Goal: Task Accomplishment & Management: Complete application form

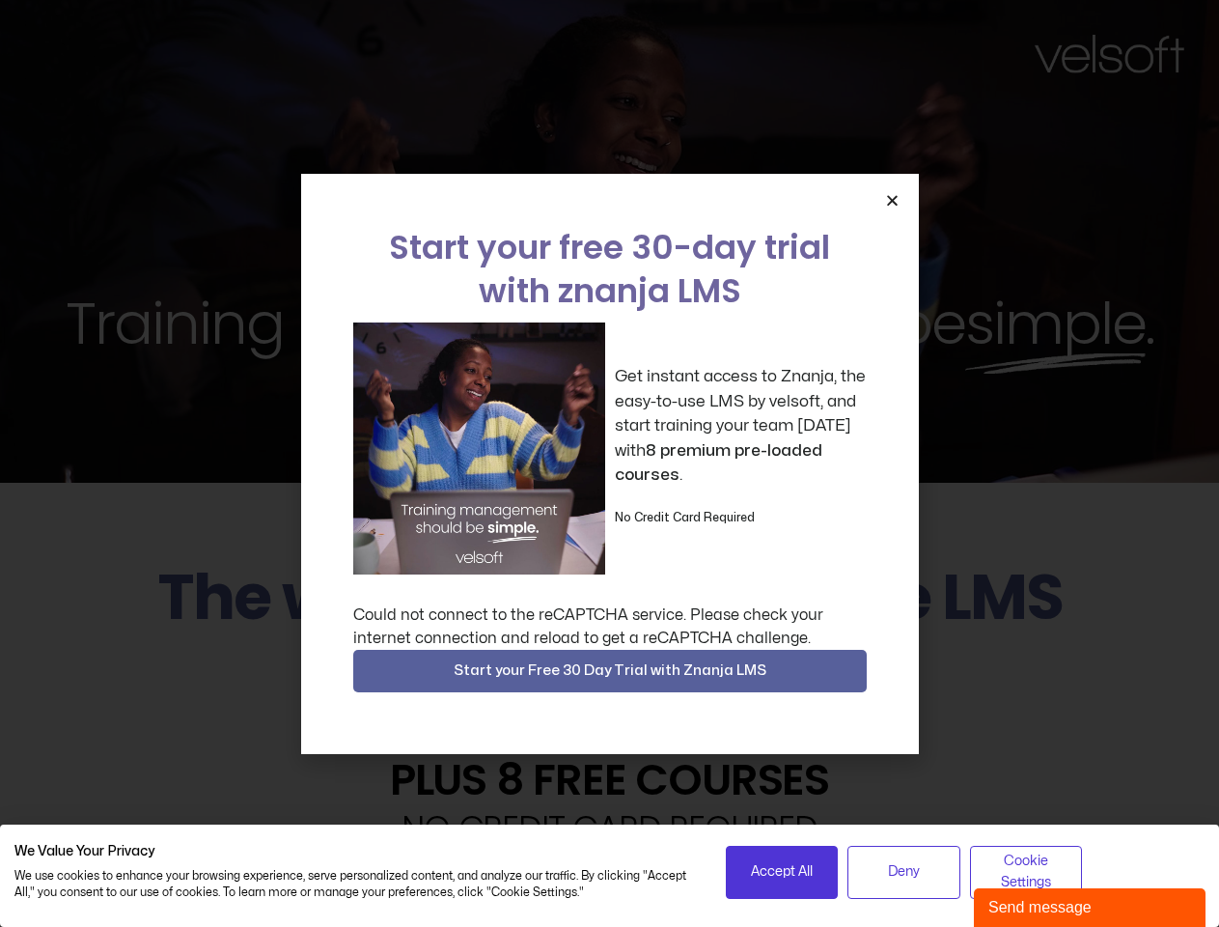
click at [609, 463] on div "Get instant access to Znanja, the easy-to-use LMS by velsoft, and start trainin…" at bounding box center [610, 448] width 514 height 252
click at [892, 200] on icon "Close" at bounding box center [892, 200] width 14 height 14
click at [610, 671] on span "Start your Free 30 Day Trial with Znanja LMS" at bounding box center [610, 670] width 313 height 23
click at [782, 872] on span "Accept All" at bounding box center [782, 871] width 62 height 21
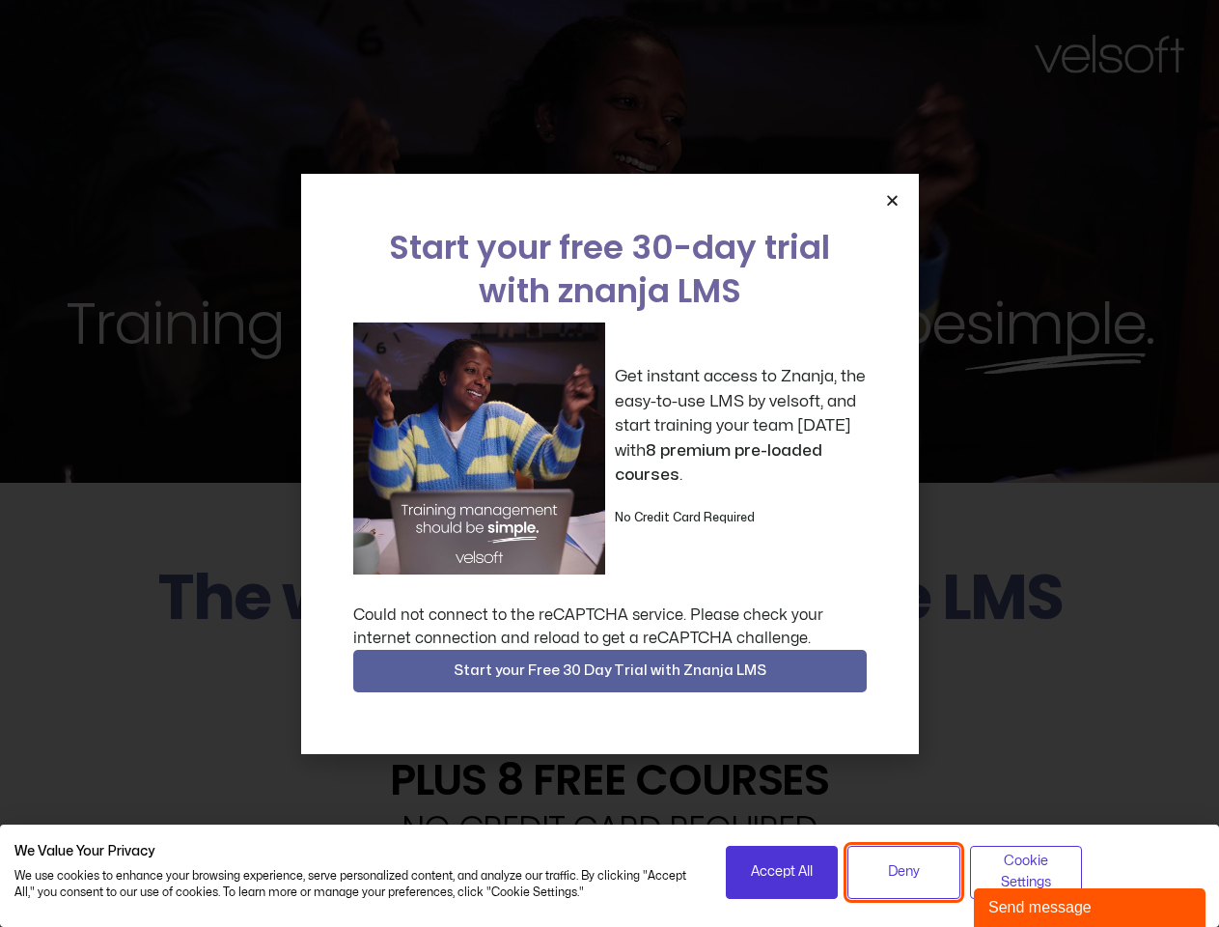
click at [904, 872] on span "Deny" at bounding box center [904, 871] width 32 height 21
click at [1026, 872] on span "Cookie Settings" at bounding box center [1027, 871] width 88 height 43
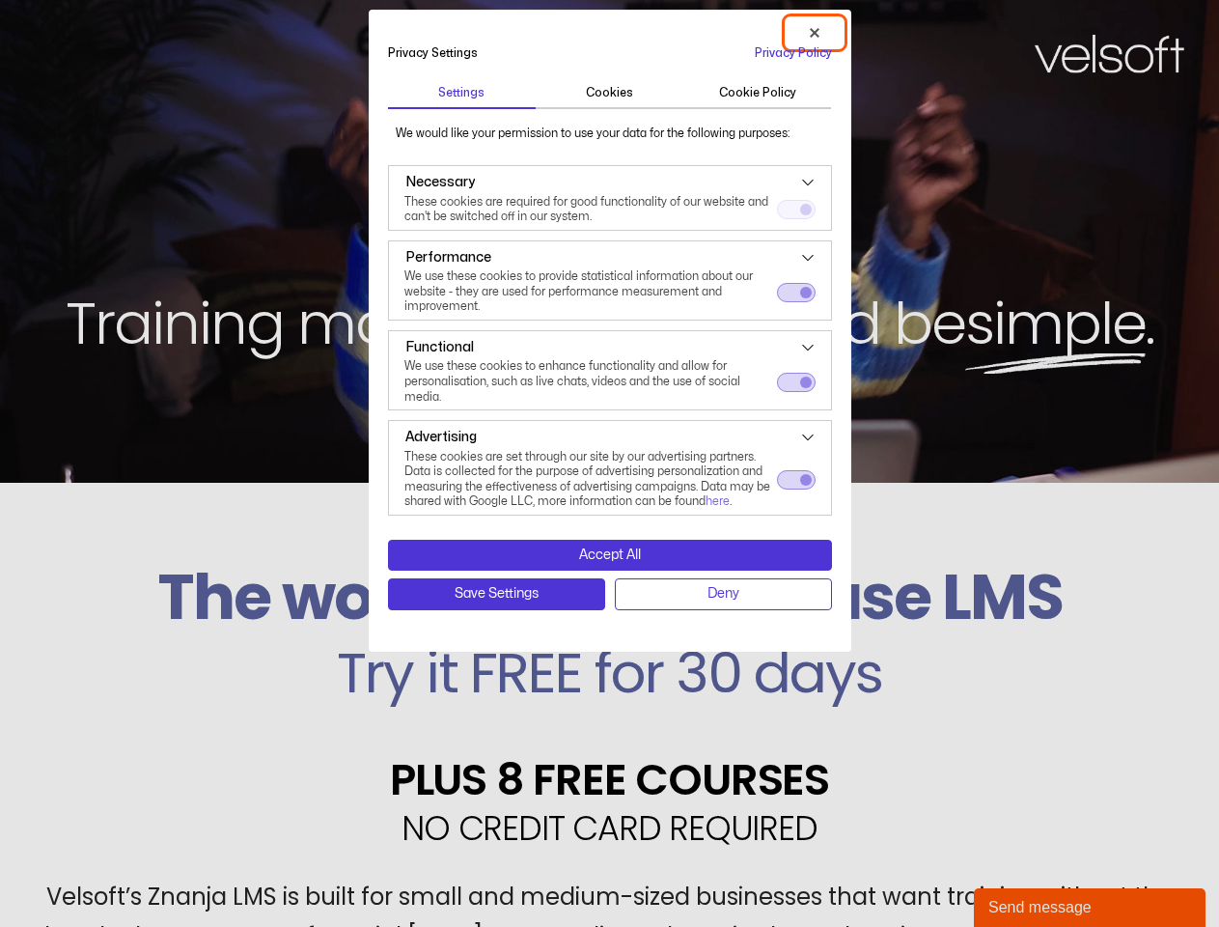
click at [1073, 907] on div "Send message" at bounding box center [1089, 907] width 203 height 23
